Goal: Information Seeking & Learning: Learn about a topic

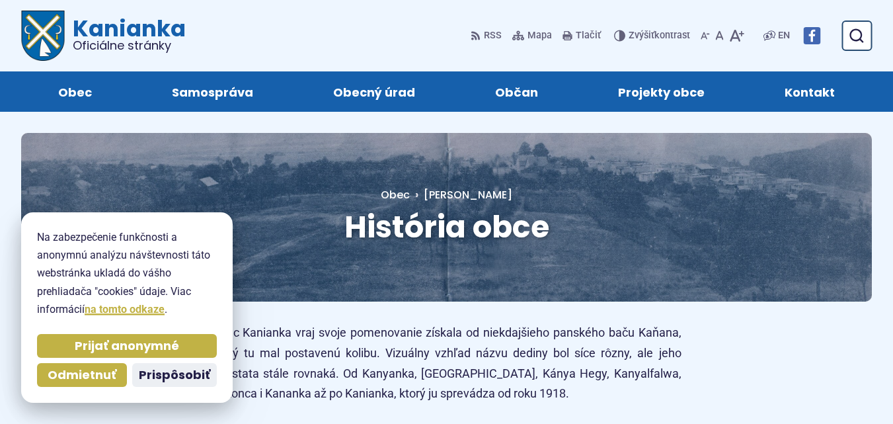
click at [710, 185] on div "História obce Hlavná stránka Obec História obce" at bounding box center [446, 217] width 851 height 169
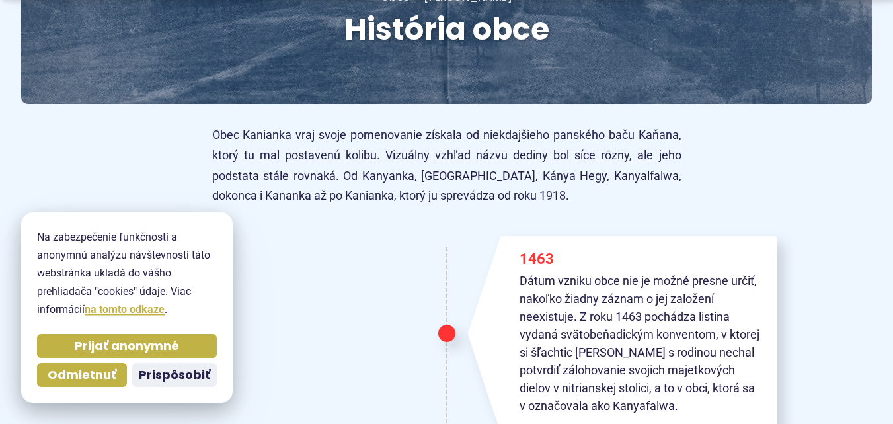
scroll to position [198, 0]
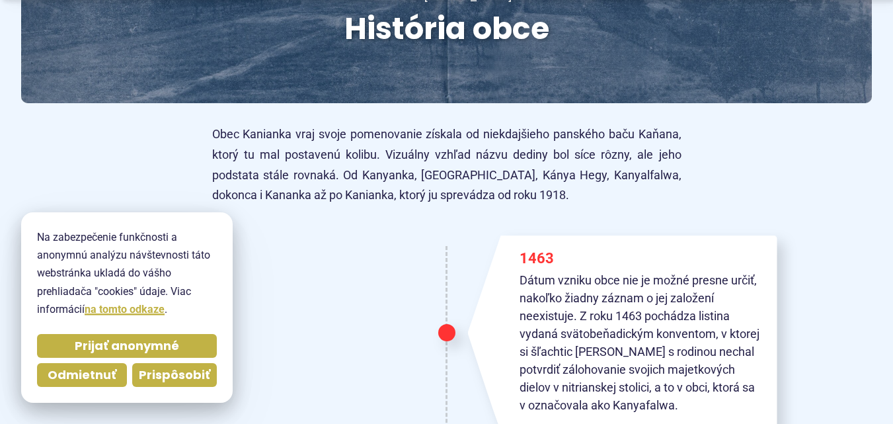
click at [183, 372] on span "Prispôsobiť" at bounding box center [174, 375] width 71 height 15
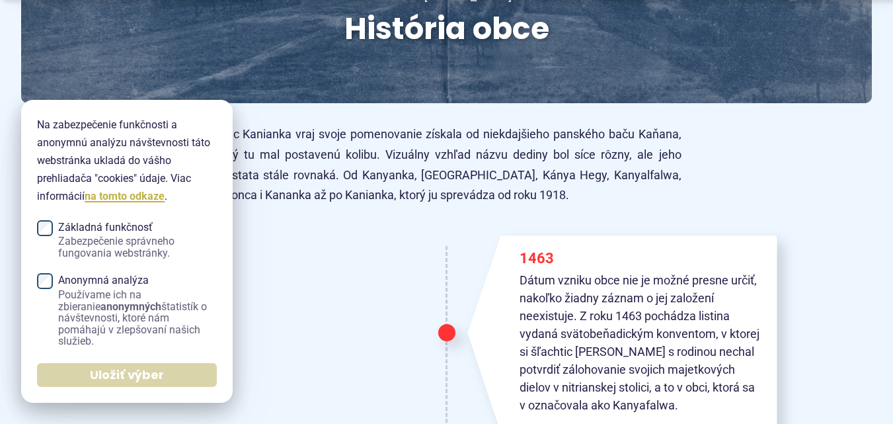
click at [91, 378] on span "Uložiť výber" at bounding box center [127, 375] width 74 height 15
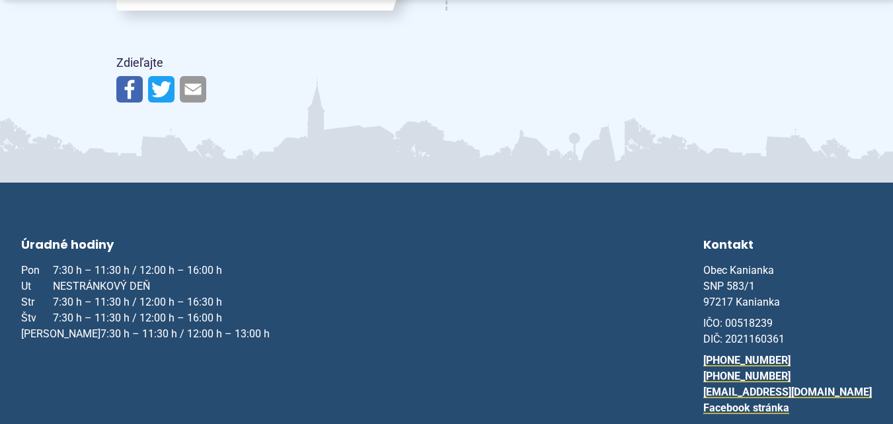
scroll to position [2250, 0]
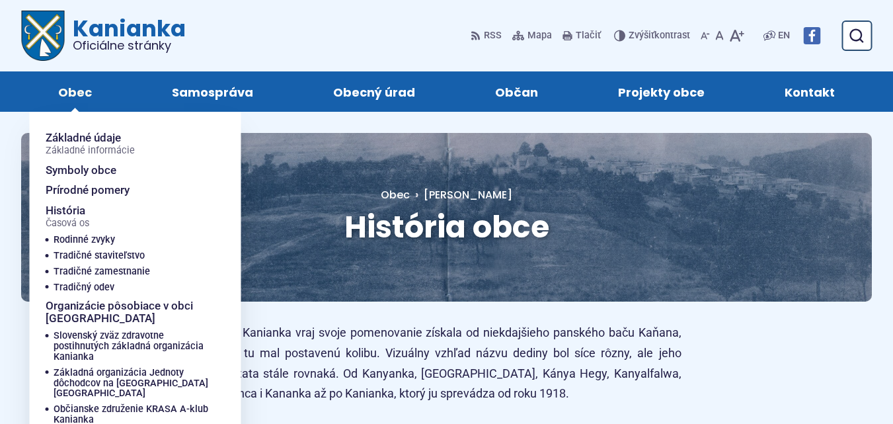
click at [73, 96] on span "Obec" at bounding box center [75, 91] width 34 height 40
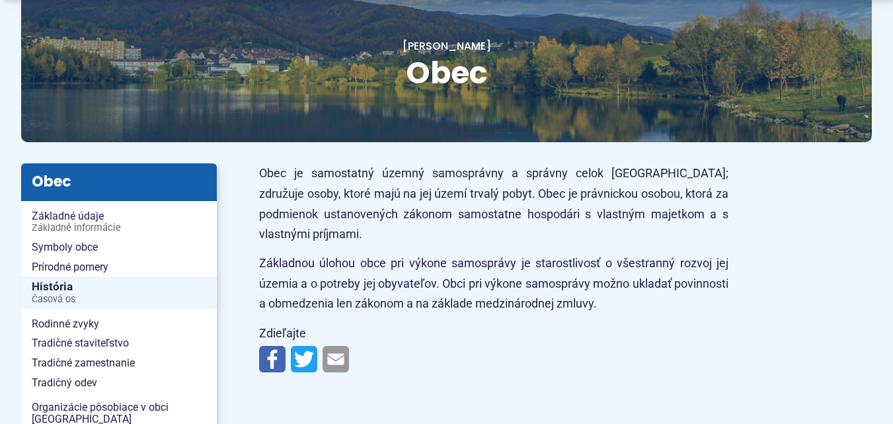
scroll to position [198, 0]
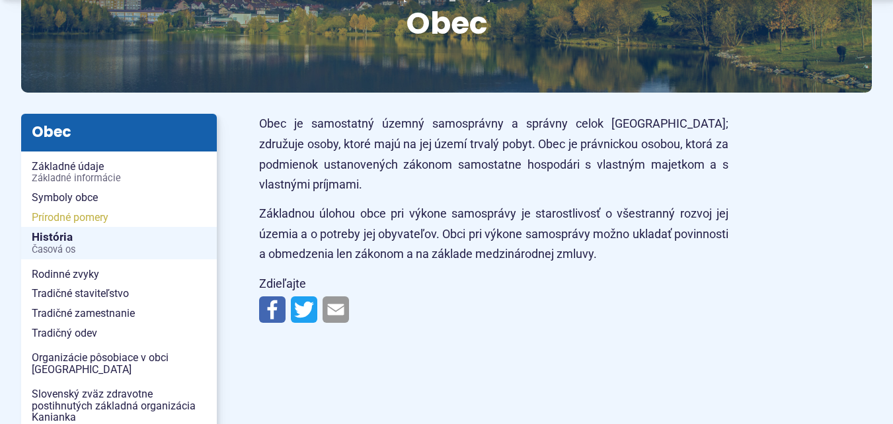
click at [60, 220] on span "Prírodné pomery" at bounding box center [119, 218] width 175 height 20
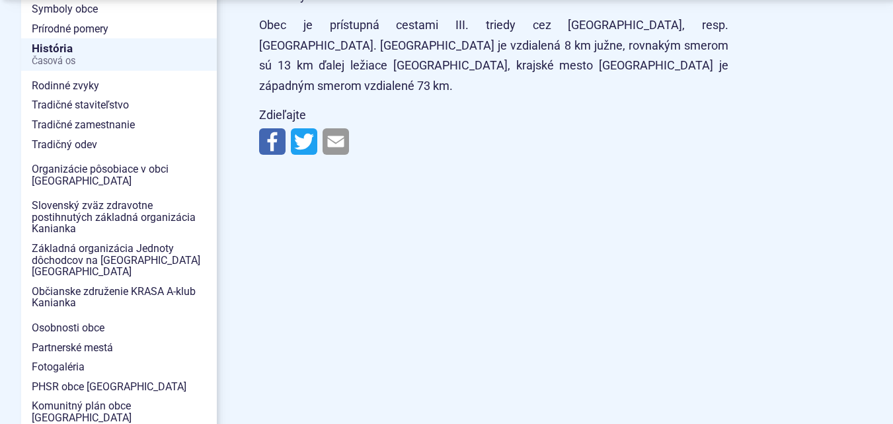
scroll to position [397, 0]
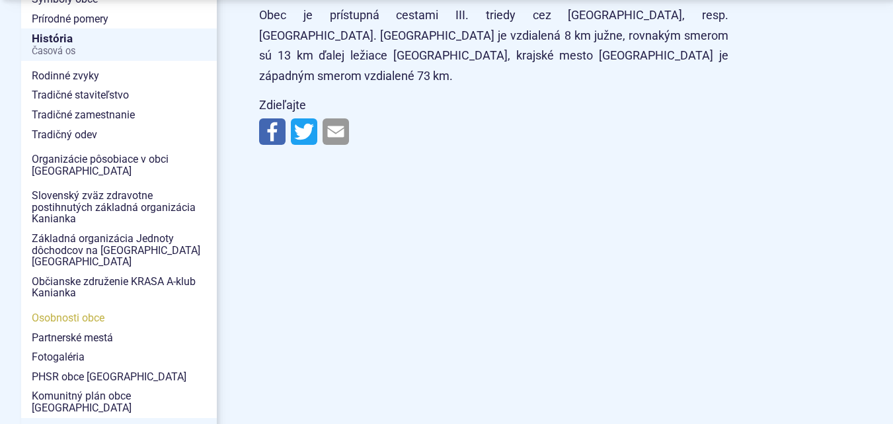
click at [58, 308] on span "Osobnosti obce" at bounding box center [119, 318] width 175 height 20
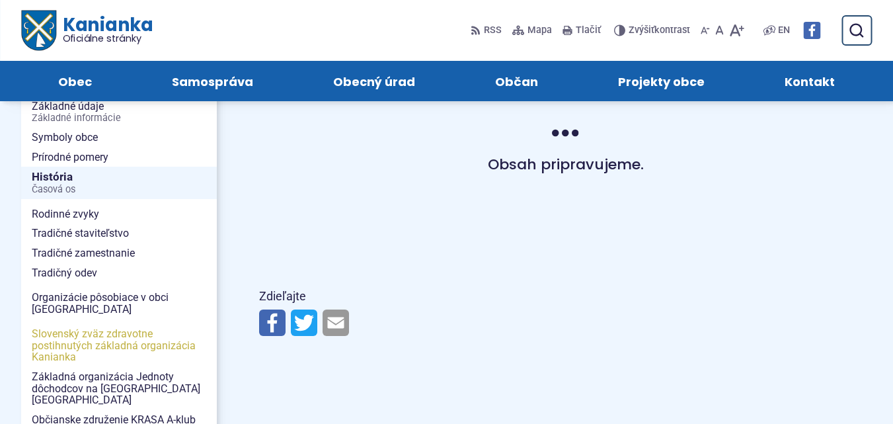
scroll to position [198, 0]
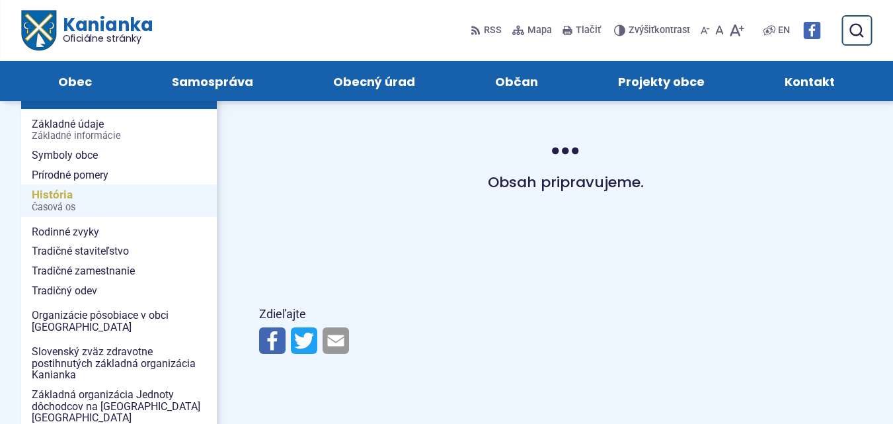
click at [47, 194] on span "História Časová os" at bounding box center [119, 200] width 175 height 32
click at [56, 231] on span "Rodinné zvyky" at bounding box center [119, 232] width 175 height 20
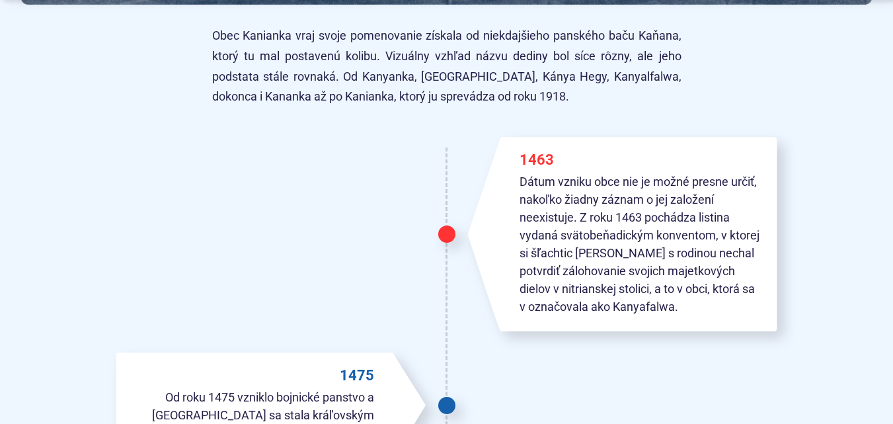
scroll to position [331, 0]
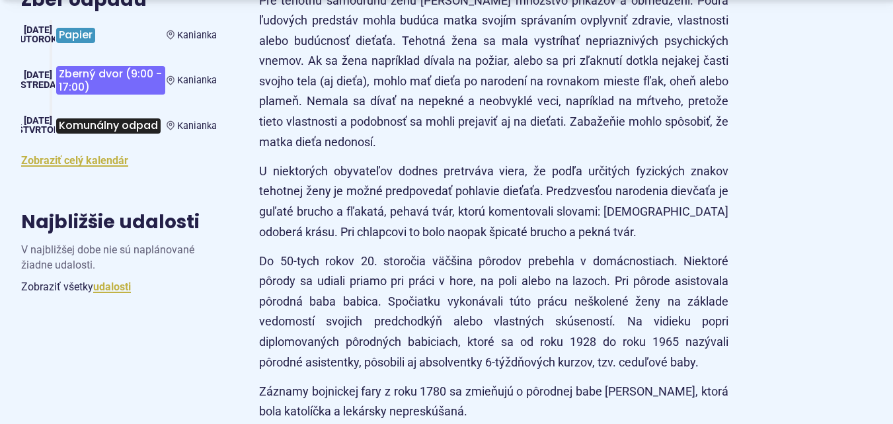
scroll to position [992, 0]
